Goal: Information Seeking & Learning: Check status

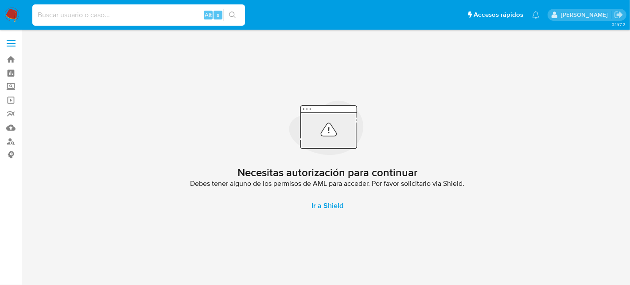
click at [140, 12] on input at bounding box center [138, 15] width 213 height 12
paste input "15043565"
type input "15043565"
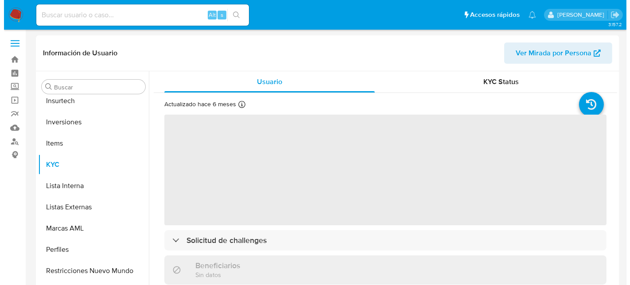
scroll to position [416, 0]
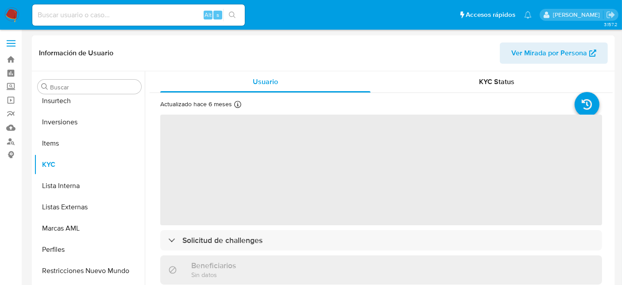
scroll to position [416, 0]
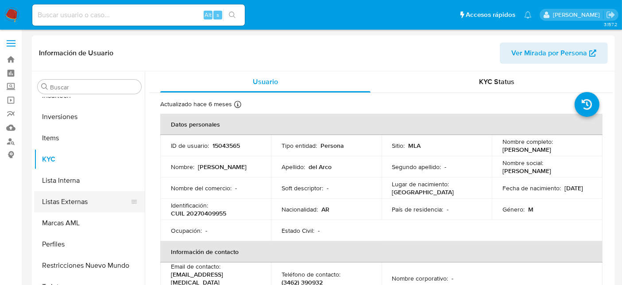
select select "10"
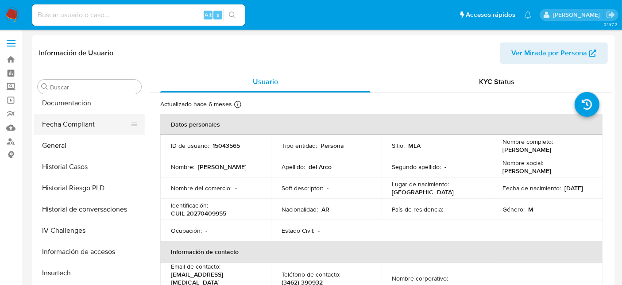
scroll to position [220, 0]
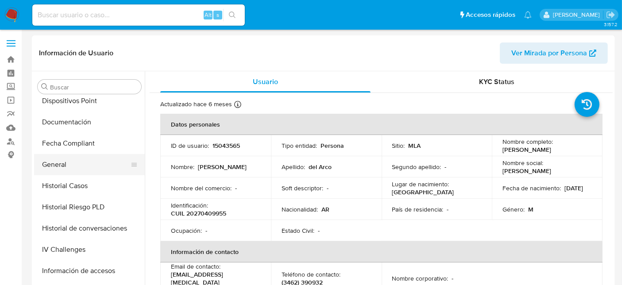
click at [70, 166] on button "General" at bounding box center [86, 164] width 104 height 21
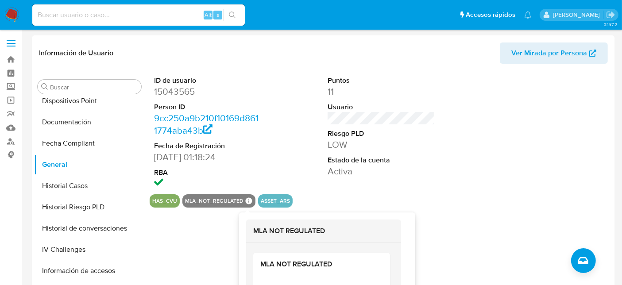
scroll to position [49, 0]
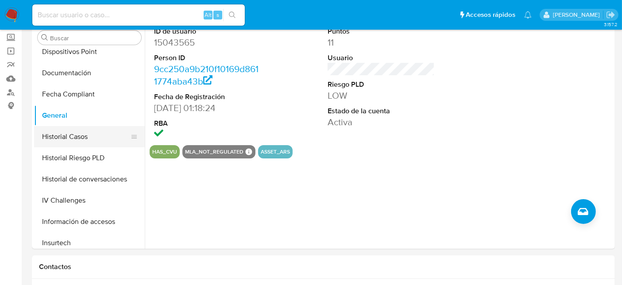
click at [80, 140] on button "Historial Casos" at bounding box center [86, 136] width 104 height 21
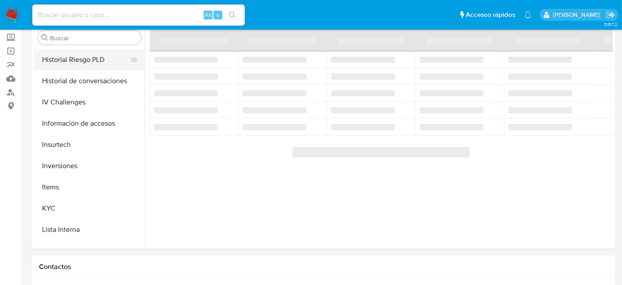
scroll to position [367, 0]
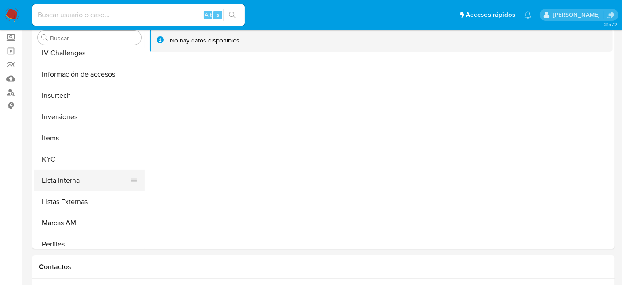
click at [76, 171] on button "Lista Interna" at bounding box center [86, 180] width 104 height 21
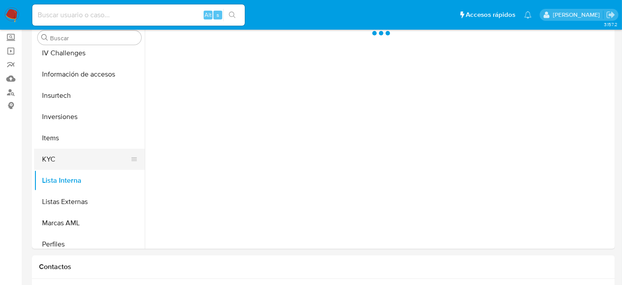
click at [76, 158] on button "KYC" at bounding box center [86, 159] width 104 height 21
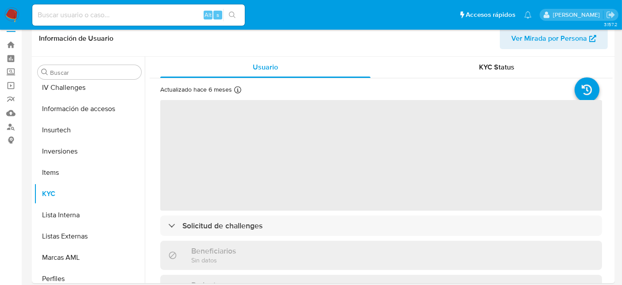
scroll to position [0, 0]
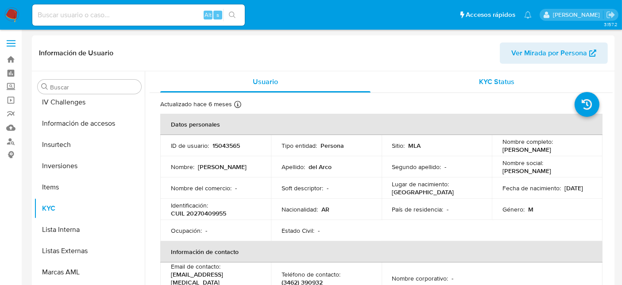
click at [451, 84] on div "KYC Status" at bounding box center [497, 81] width 210 height 21
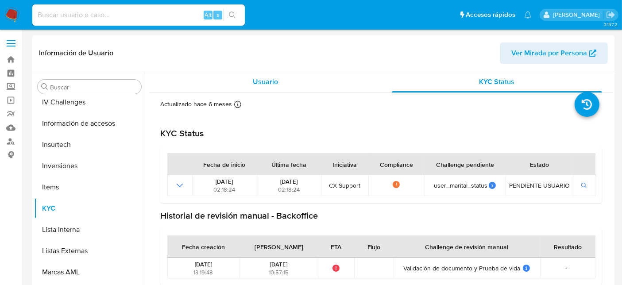
click at [261, 75] on div "Usuario" at bounding box center [265, 81] width 210 height 21
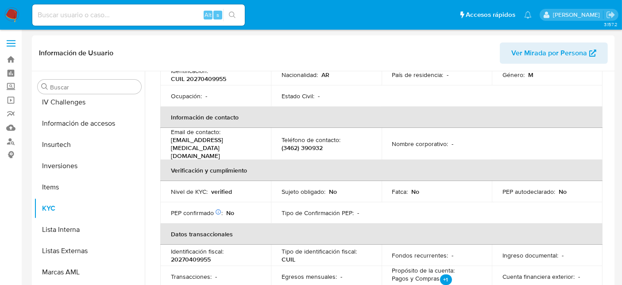
scroll to position [148, 0]
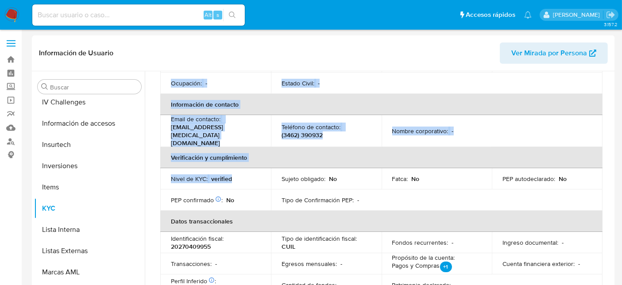
drag, startPoint x: 233, startPoint y: 169, endPoint x: 156, endPoint y: 167, distance: 76.7
click at [156, 167] on div "Actualizado hace 6 meses Creado: [DATE] 16:36:13 Actualizado: [DATE] 16:23:00 D…" at bounding box center [381, 287] width 463 height 682
click at [207, 174] on td "Nivel de KYC : verified" at bounding box center [215, 178] width 111 height 21
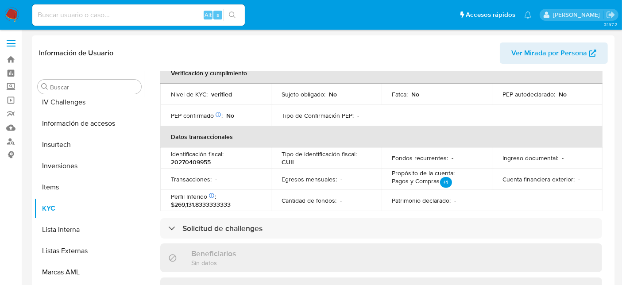
scroll to position [246, 0]
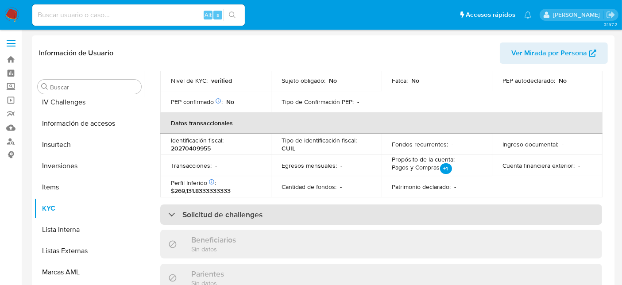
click at [219, 210] on h3 "Solicitud de challenges" at bounding box center [223, 215] width 80 height 10
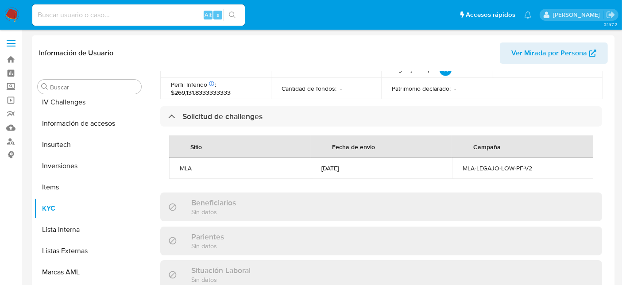
scroll to position [0, 0]
drag, startPoint x: 510, startPoint y: 158, endPoint x: 536, endPoint y: 156, distance: 26.6
click at [536, 164] on div "MLA-LEGAJO-LOW-PF-V2" at bounding box center [523, 168] width 120 height 8
drag, startPoint x: 320, startPoint y: 156, endPoint x: 357, endPoint y: 158, distance: 36.8
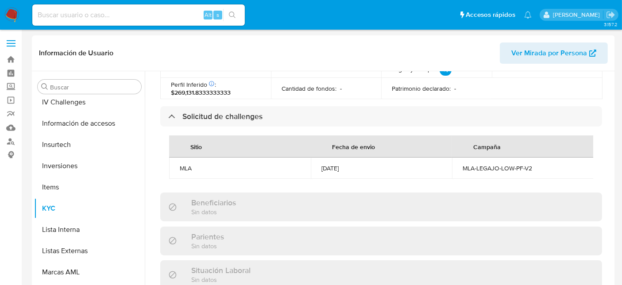
click at [357, 164] on div "[DATE]" at bounding box center [382, 168] width 120 height 8
click at [361, 164] on div "[DATE]" at bounding box center [382, 168] width 120 height 8
drag, startPoint x: 176, startPoint y: 154, endPoint x: 355, endPoint y: 159, distance: 179.5
click at [357, 160] on tr "MLA [DATE] MLA-LEGAJO-LOW-PF-V2" at bounding box center [381, 168] width 425 height 21
click at [355, 164] on div "[DATE]" at bounding box center [382, 168] width 120 height 8
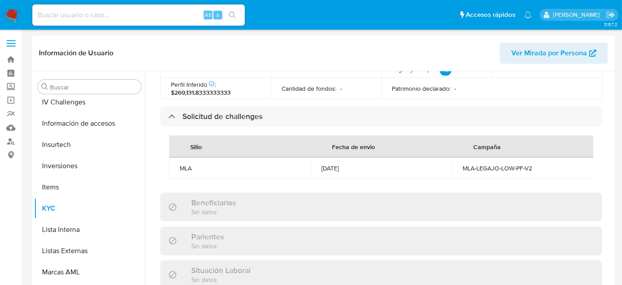
drag, startPoint x: 348, startPoint y: 157, endPoint x: 321, endPoint y: 155, distance: 27.1
click at [322, 164] on div "[DATE]" at bounding box center [382, 168] width 120 height 8
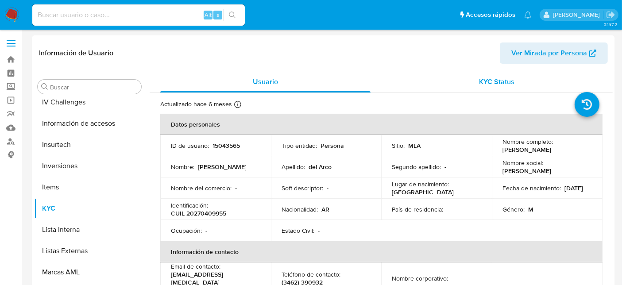
click at [500, 82] on span "KYC Status" at bounding box center [497, 82] width 35 height 10
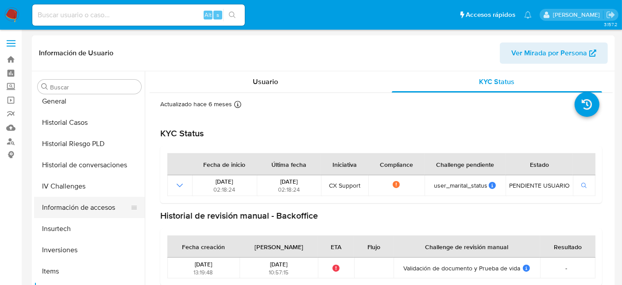
scroll to position [269, 0]
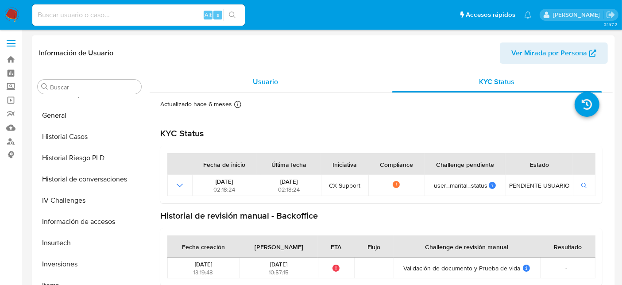
click at [217, 88] on div "Usuario" at bounding box center [265, 81] width 210 height 21
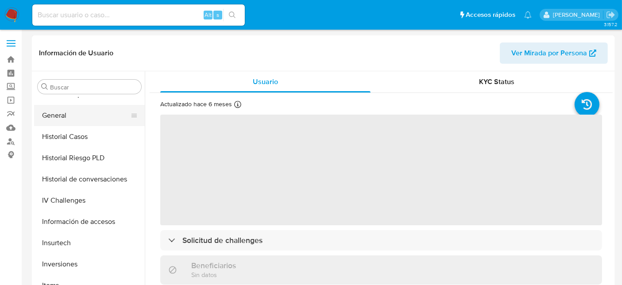
click at [70, 119] on button "General" at bounding box center [86, 115] width 104 height 21
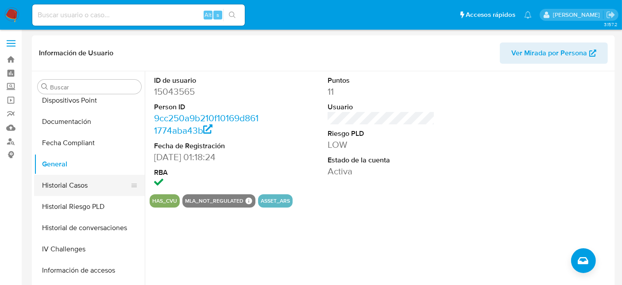
scroll to position [121, 0]
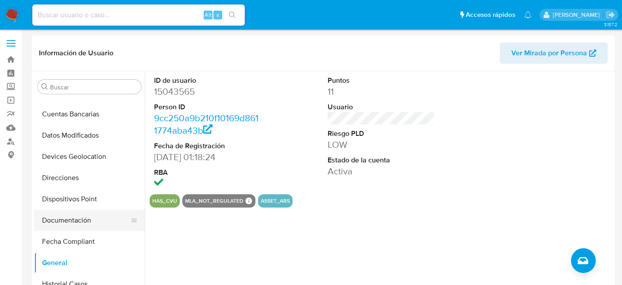
click at [64, 221] on button "Documentación" at bounding box center [86, 220] width 104 height 21
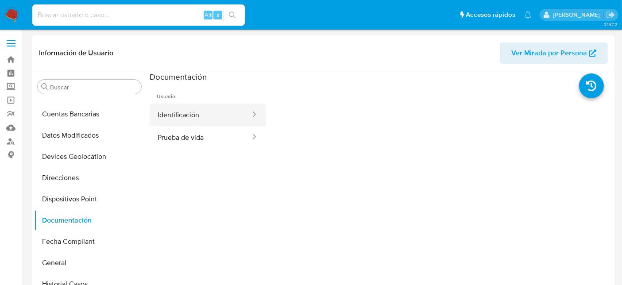
click at [211, 122] on button "Identificación" at bounding box center [201, 115] width 102 height 23
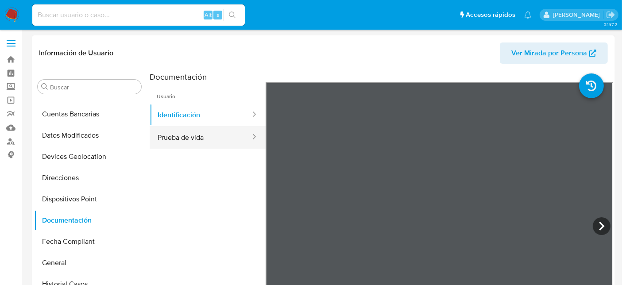
click at [214, 144] on button "Prueba de vida" at bounding box center [201, 137] width 102 height 23
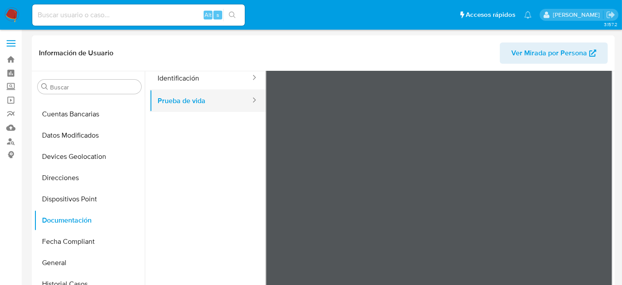
scroll to position [0, 0]
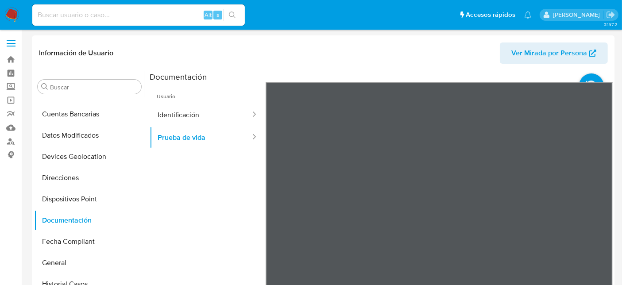
click at [129, 16] on input at bounding box center [138, 15] width 213 height 12
paste input "22334534"
type input "22334534"
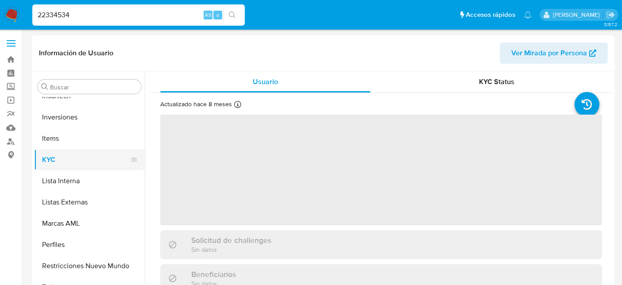
scroll to position [416, 0]
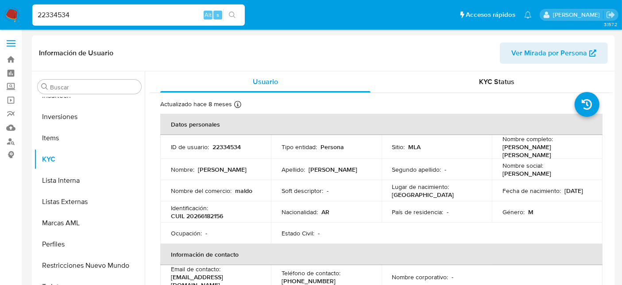
select select "10"
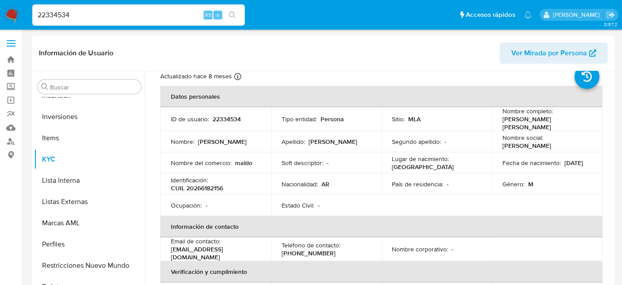
scroll to position [0, 0]
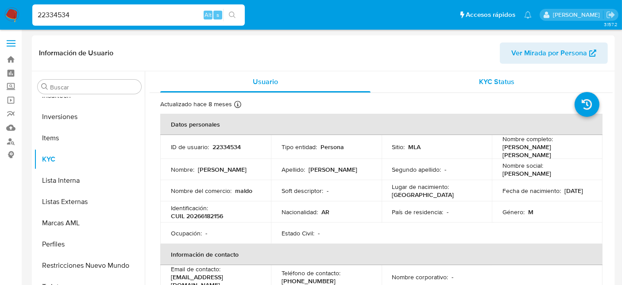
click at [486, 77] on span "KYC Status" at bounding box center [497, 82] width 35 height 10
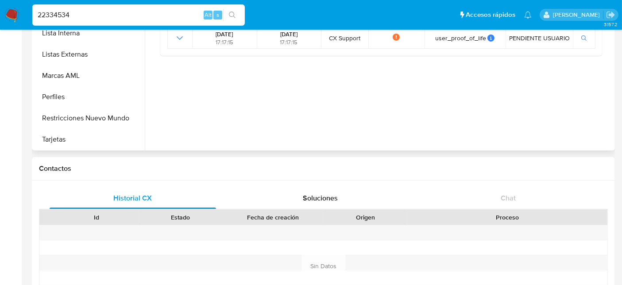
scroll to position [49, 0]
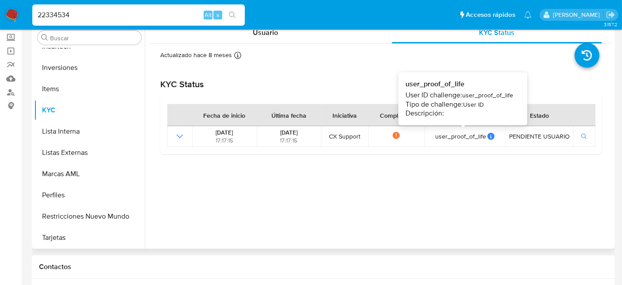
drag, startPoint x: 464, startPoint y: 137, endPoint x: 478, endPoint y: 173, distance: 38.7
click at [473, 141] on td "user_proof_of_life user_proof_of_life User ID challenge: user_proof_of_life Tip…" at bounding box center [466, 136] width 82 height 21
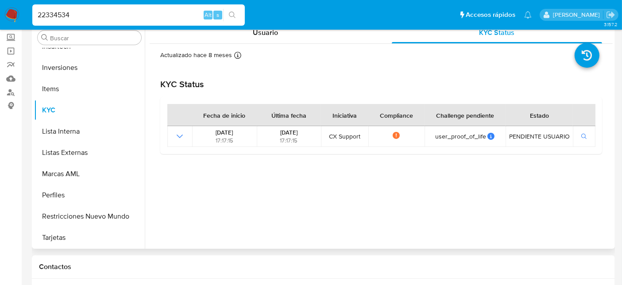
drag, startPoint x: 478, startPoint y: 175, endPoint x: 470, endPoint y: 171, distance: 8.5
click at [473, 172] on div "Usuario KYC Status Actualizado hace 8 meses Creado: [DATE] 18:14:37 Actualizado…" at bounding box center [381, 133] width 463 height 222
drag, startPoint x: 281, startPoint y: 131, endPoint x: 322, endPoint y: 169, distance: 55.5
click at [317, 150] on div "Fecha de inicio Última fecha Iniciativa Compliance Challenge pendiente Estado […" at bounding box center [381, 125] width 442 height 57
click at [322, 169] on div "Usuario KYC Status Actualizado hace 8 meses Creado: [DATE] 18:14:37 Actualizado…" at bounding box center [381, 133] width 463 height 222
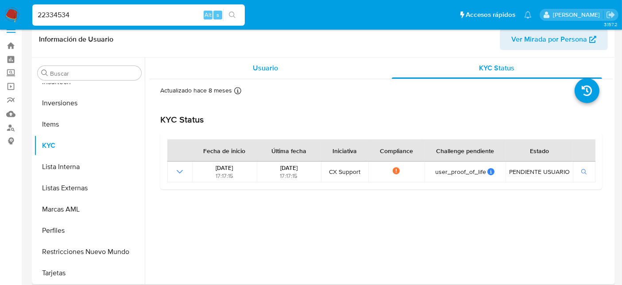
scroll to position [0, 0]
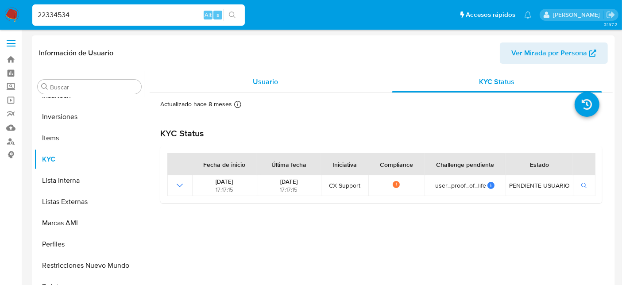
click at [280, 85] on div "Usuario" at bounding box center [265, 81] width 210 height 21
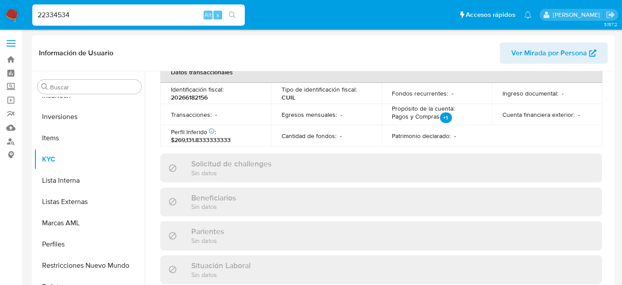
scroll to position [277, 0]
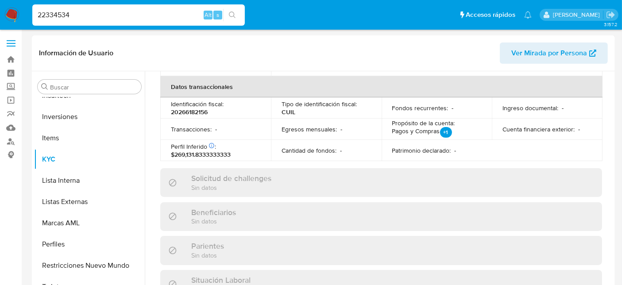
drag, startPoint x: 233, startPoint y: 179, endPoint x: 328, endPoint y: 169, distance: 94.9
click at [237, 177] on div "Solicitud de challenges Sin datos" at bounding box center [224, 183] width 94 height 18
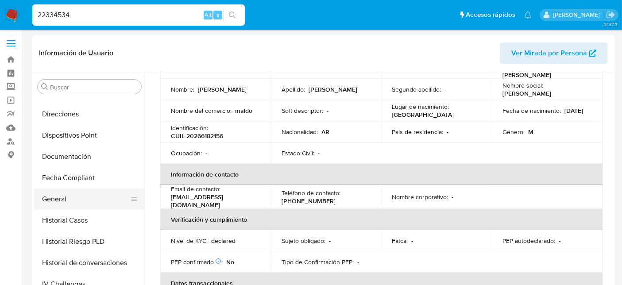
scroll to position [171, 0]
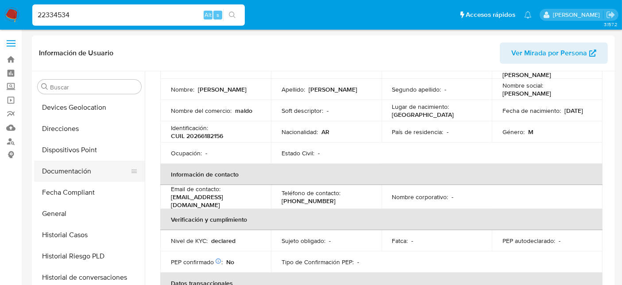
click at [58, 164] on button "Documentación" at bounding box center [86, 171] width 104 height 21
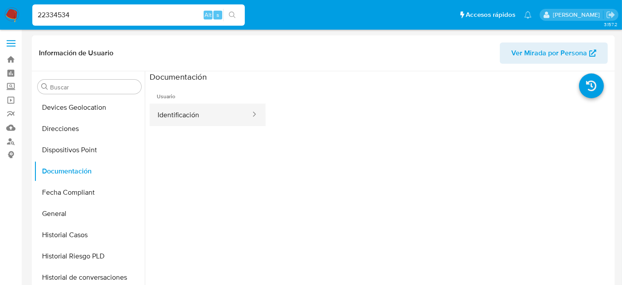
click at [176, 115] on button "Identificación" at bounding box center [201, 115] width 102 height 23
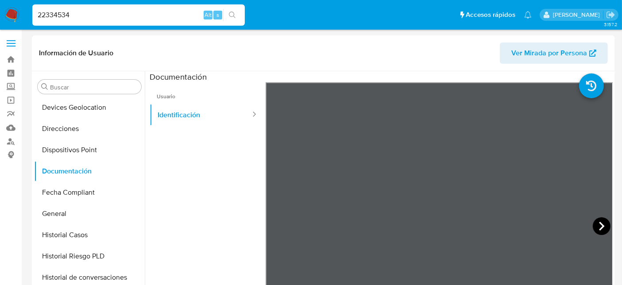
click at [599, 225] on icon at bounding box center [601, 226] width 5 height 9
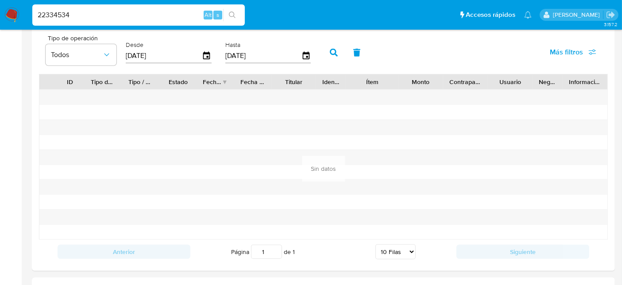
scroll to position [786, 0]
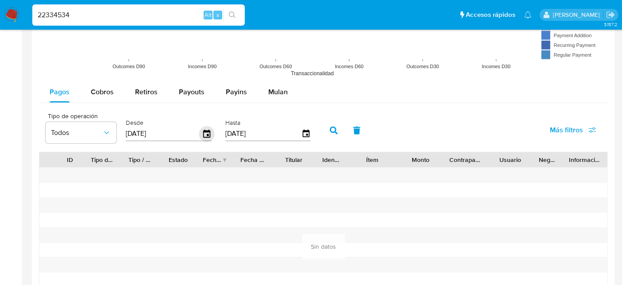
click at [204, 127] on icon "button" at bounding box center [207, 134] width 16 height 16
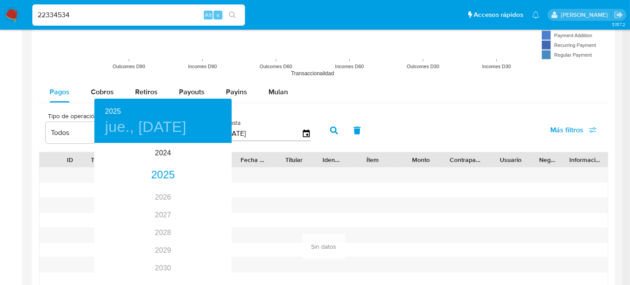
click at [429, 95] on div at bounding box center [315, 142] width 630 height 285
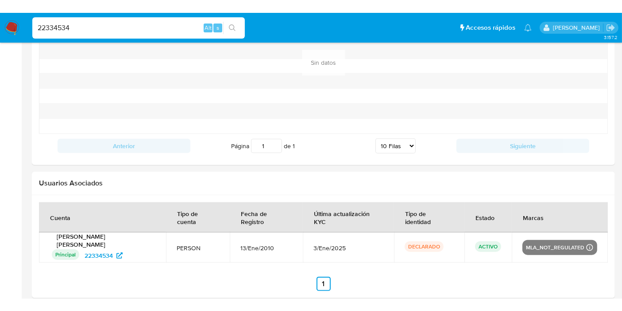
scroll to position [958, 0]
